Goal: Task Accomplishment & Management: Use online tool/utility

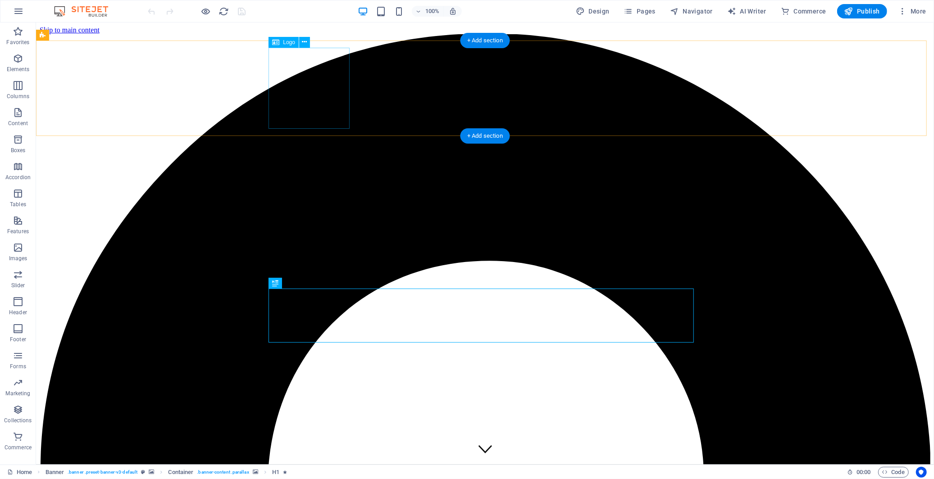
select select "px"
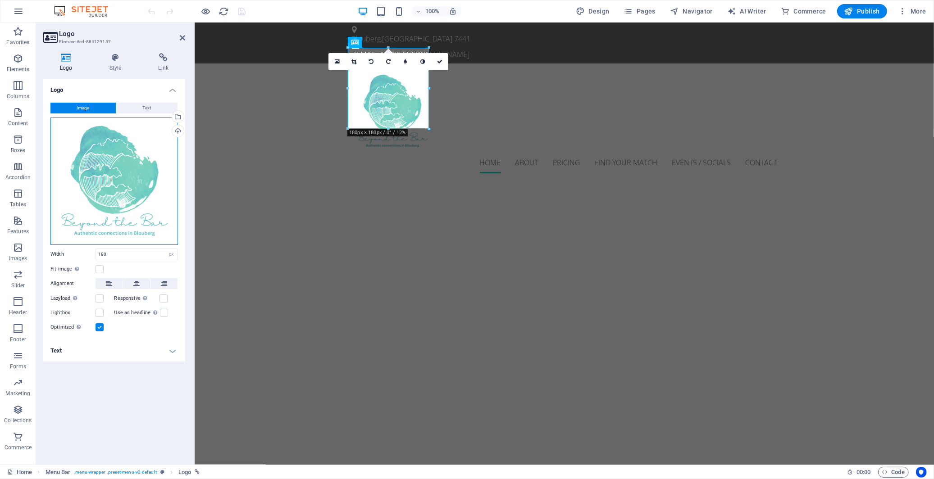
click at [122, 167] on div "Drag files here, click to choose files or select files from Files or our free s…" at bounding box center [113, 181] width 127 height 127
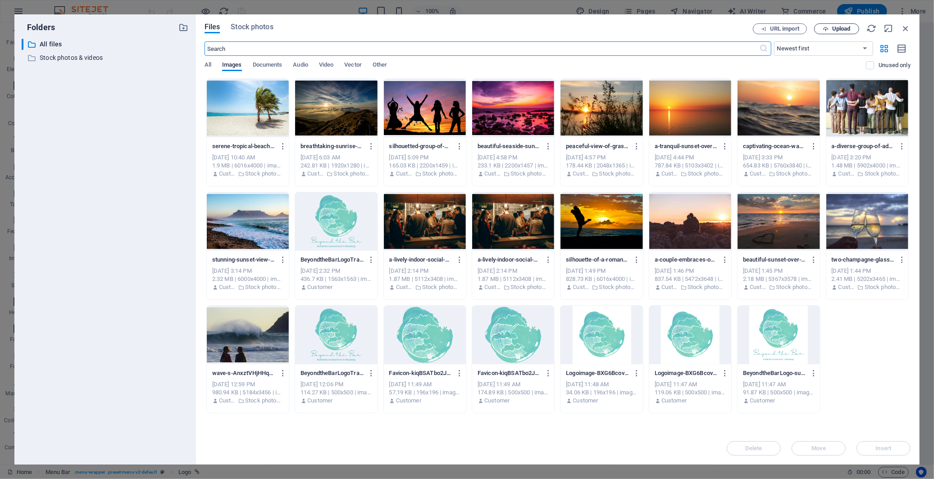
click at [832, 30] on span "Upload" at bounding box center [841, 28] width 18 height 5
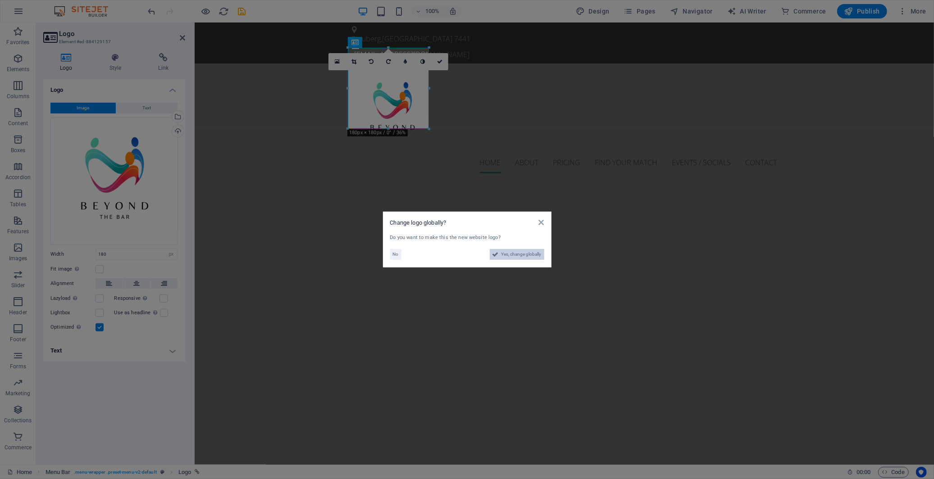
click at [529, 254] on span "Yes, change globally" at bounding box center [521, 254] width 40 height 11
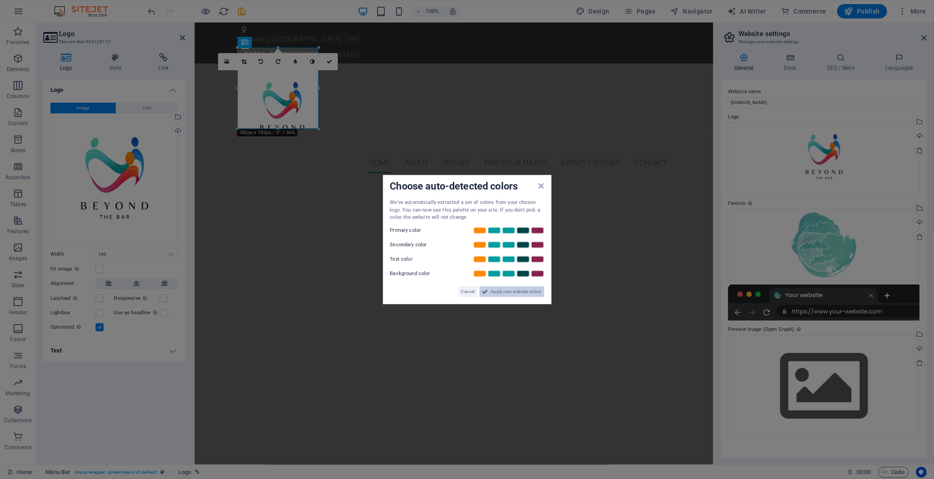
click at [498, 291] on span "Apply new website colors" at bounding box center [516, 291] width 50 height 11
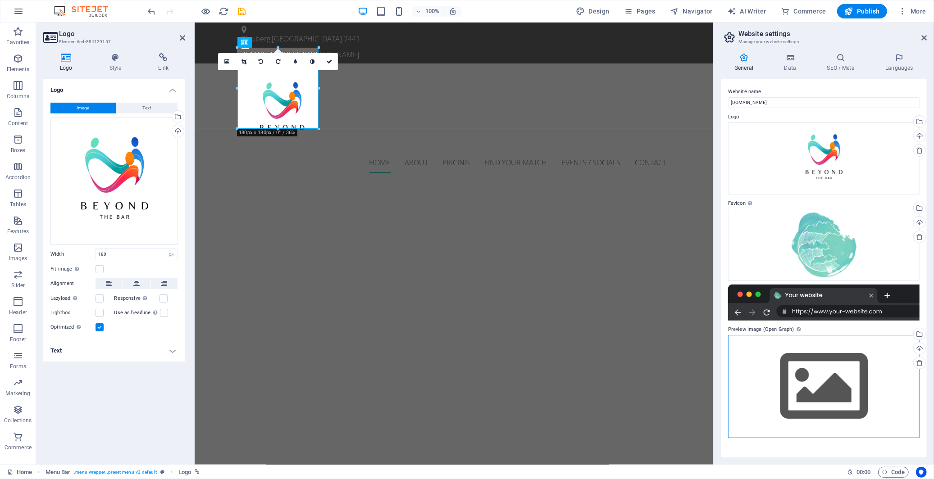
click at [817, 361] on div "Drag files here, click to choose files or select files from Files or our free s…" at bounding box center [823, 386] width 191 height 103
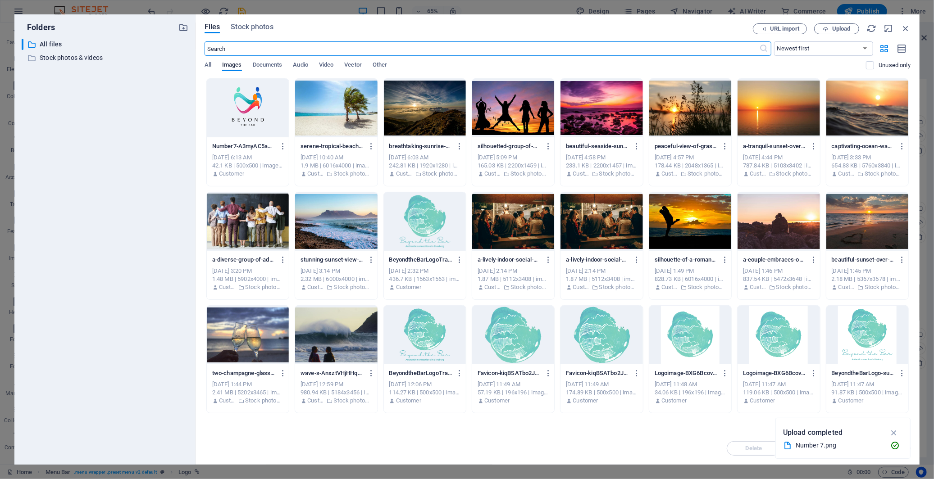
click at [284, 110] on div at bounding box center [248, 108] width 82 height 59
click at [894, 432] on icon "button" at bounding box center [894, 433] width 10 height 10
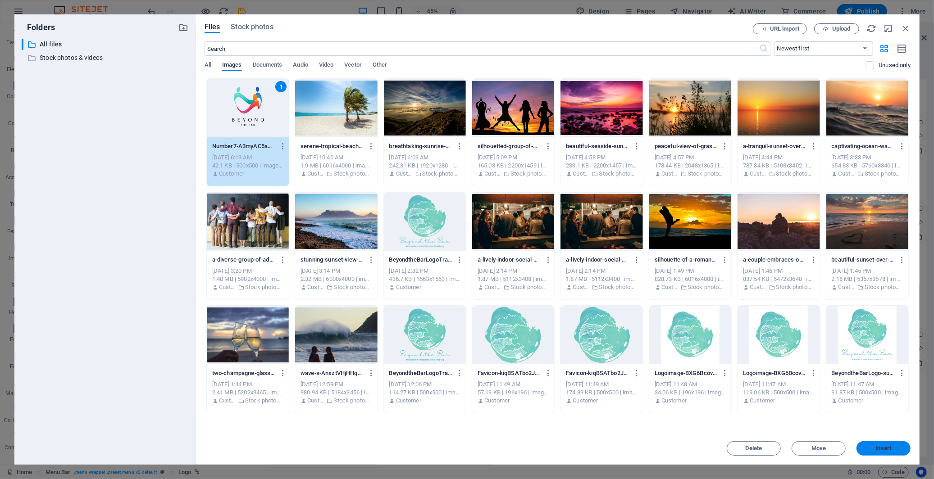
click at [878, 451] on span "Insert" at bounding box center [884, 448] width 16 height 5
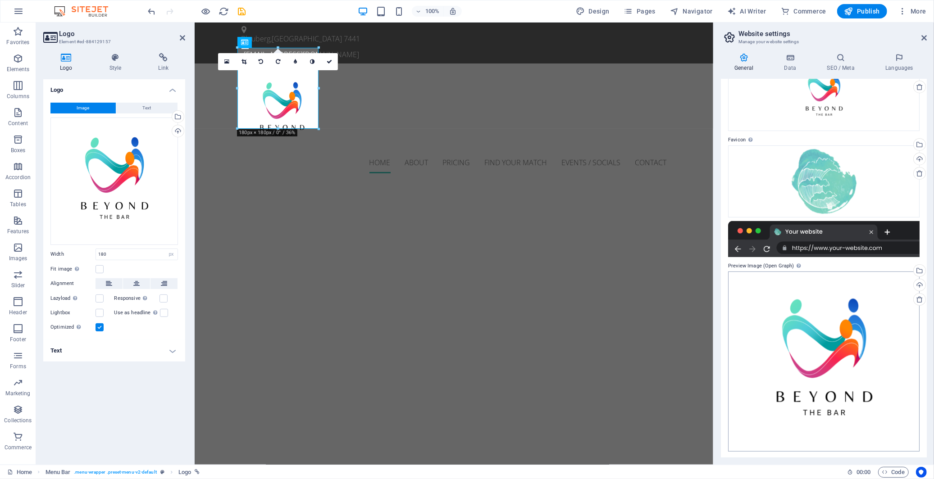
scroll to position [64, 0]
click at [327, 59] on icon at bounding box center [329, 61] width 5 height 5
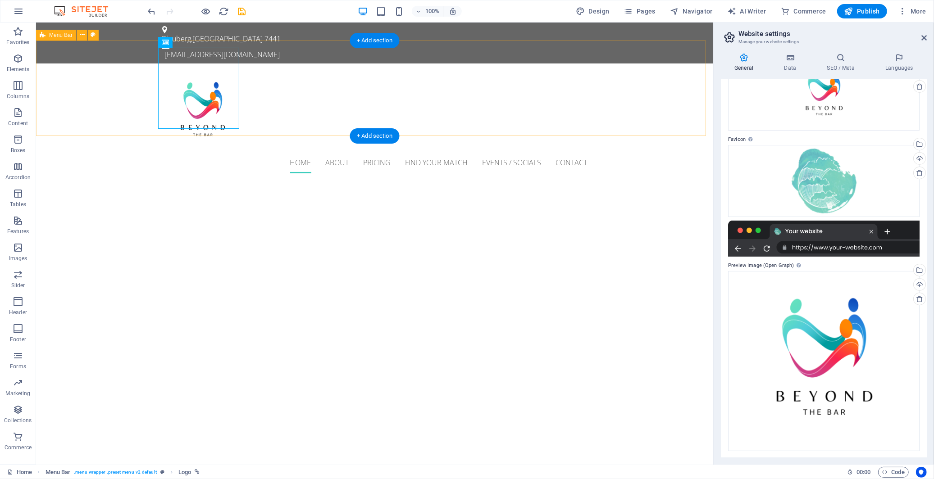
click at [602, 118] on div "Home About Pricing Find Your Match Events / Socials Contact" at bounding box center [374, 121] width 677 height 117
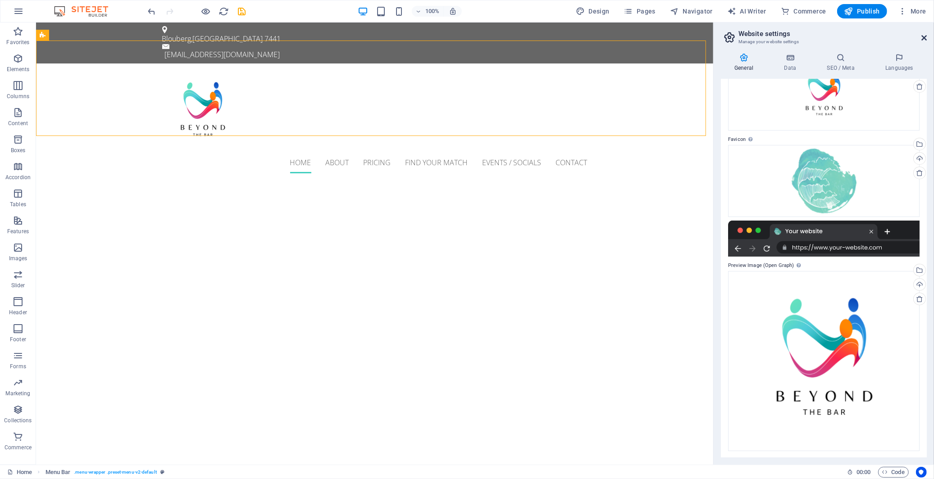
click at [922, 37] on icon at bounding box center [923, 37] width 5 height 7
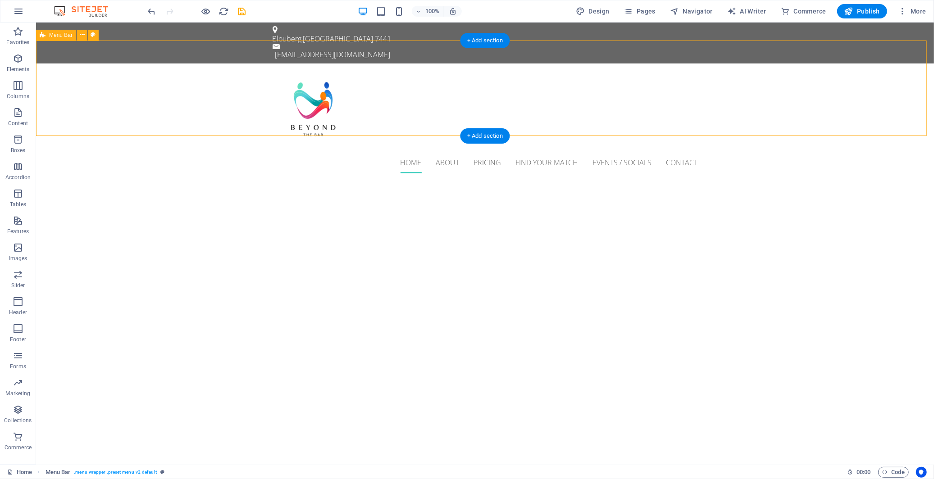
click at [814, 85] on div "Home About Pricing Find Your Match Events / Socials Contact" at bounding box center [485, 121] width 898 height 117
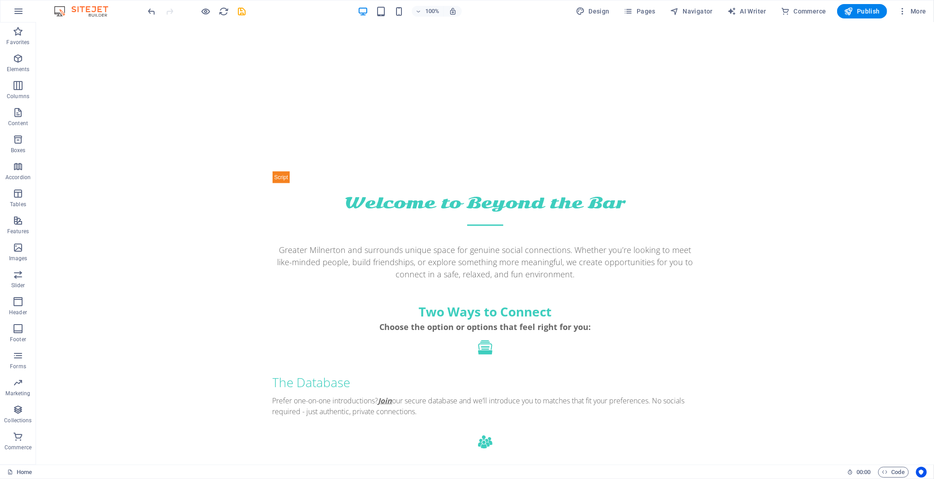
scroll to position [915, 0]
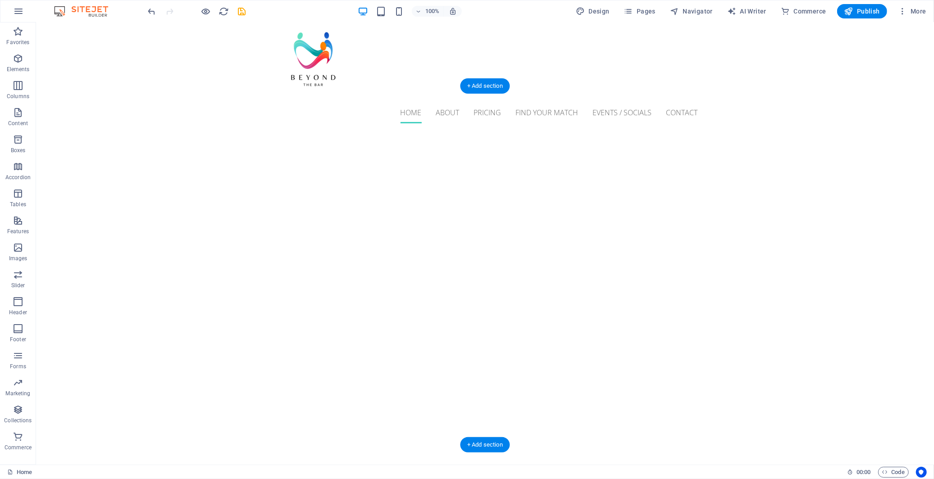
scroll to position [0, 0]
